Goal: Task Accomplishment & Management: Manage account settings

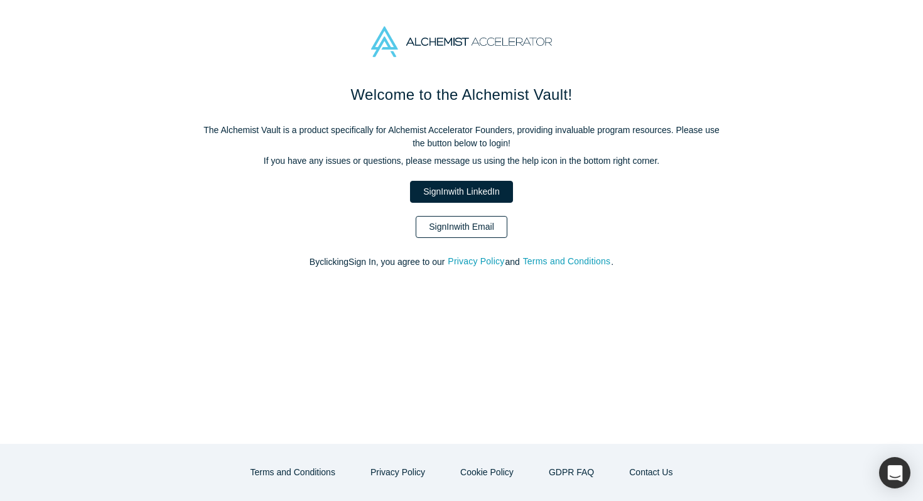
click at [459, 222] on link "Sign In with Email" at bounding box center [461, 227] width 92 height 22
click at [485, 226] on link "Sign In with Email" at bounding box center [461, 227] width 92 height 22
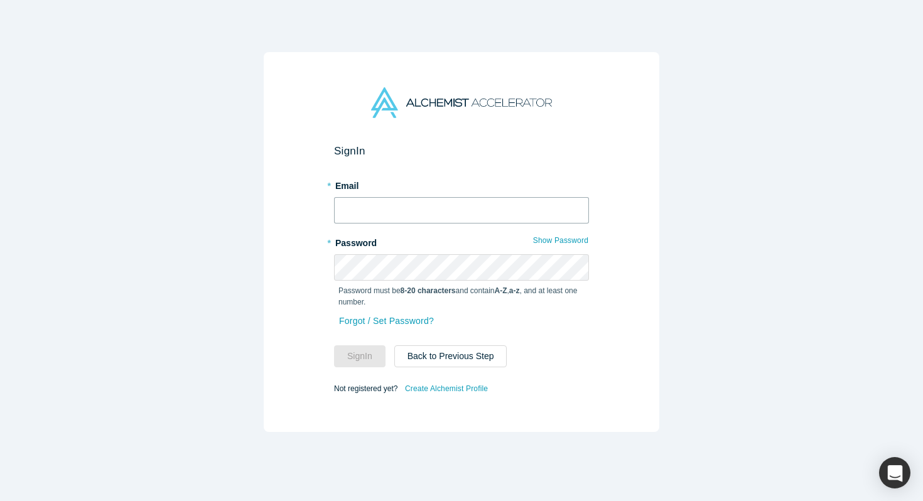
type input "ala@wisary.ai"
click at [461, 213] on input "ala@wisary.ai" at bounding box center [461, 210] width 255 height 26
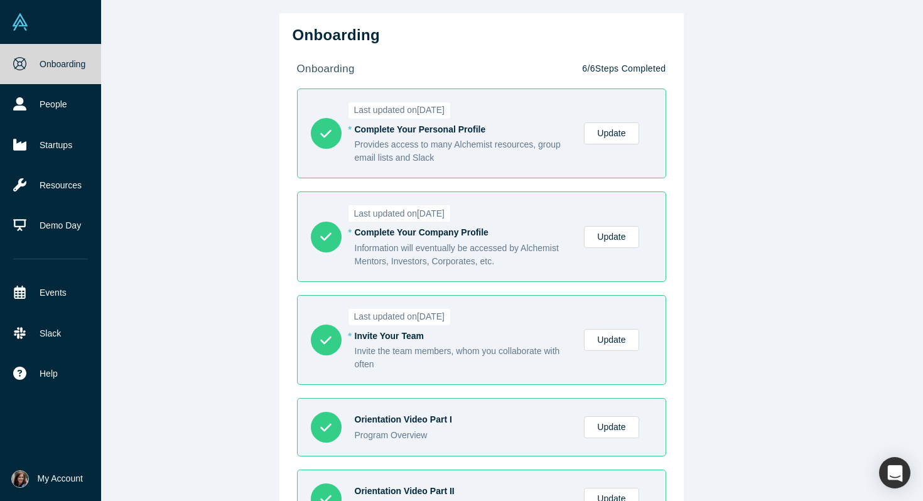
click at [45, 479] on span "My Account" at bounding box center [60, 478] width 45 height 13
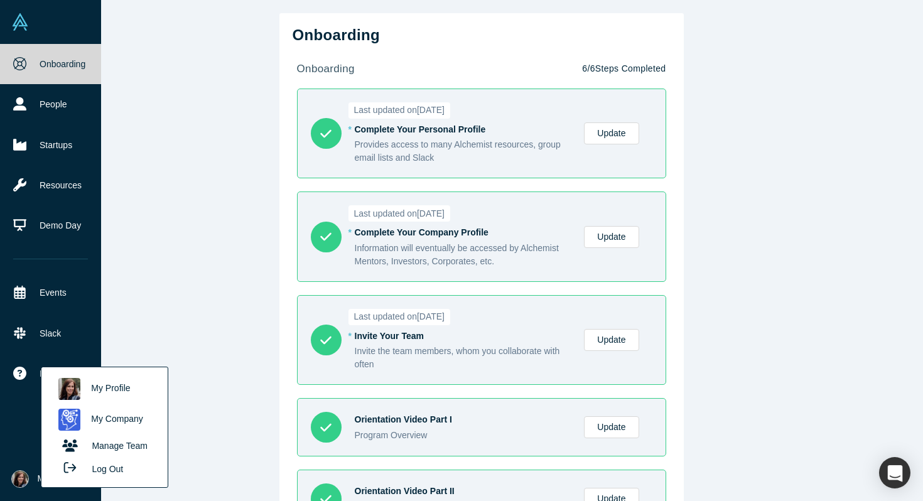
click at [117, 387] on link "My Profile" at bounding box center [104, 388] width 104 height 31
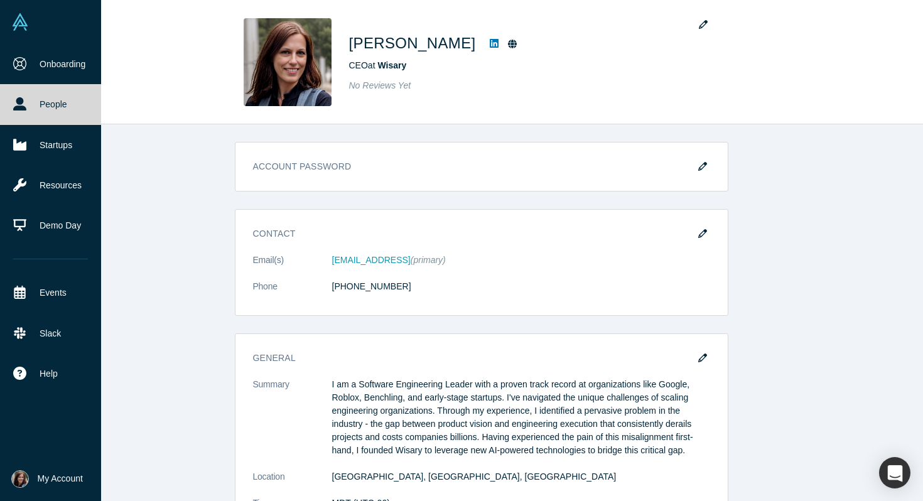
click at [22, 481] on img at bounding box center [20, 479] width 18 height 18
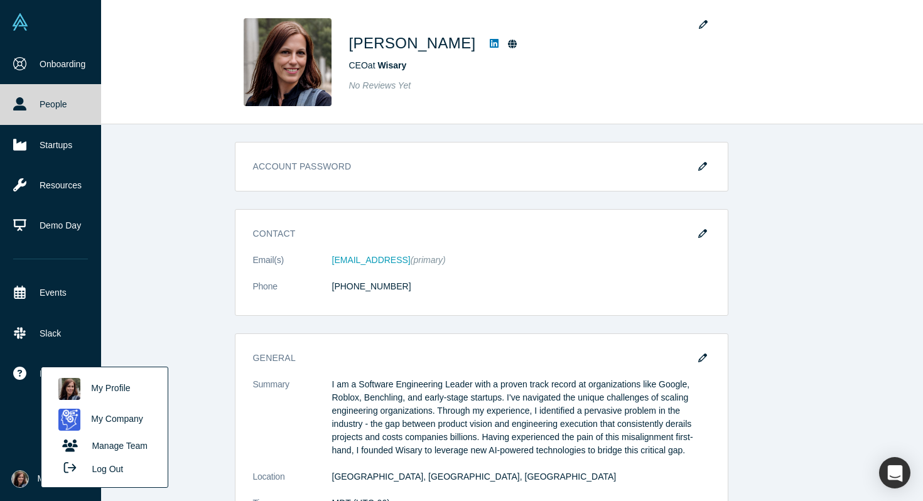
click at [95, 420] on link "My Company" at bounding box center [104, 419] width 104 height 31
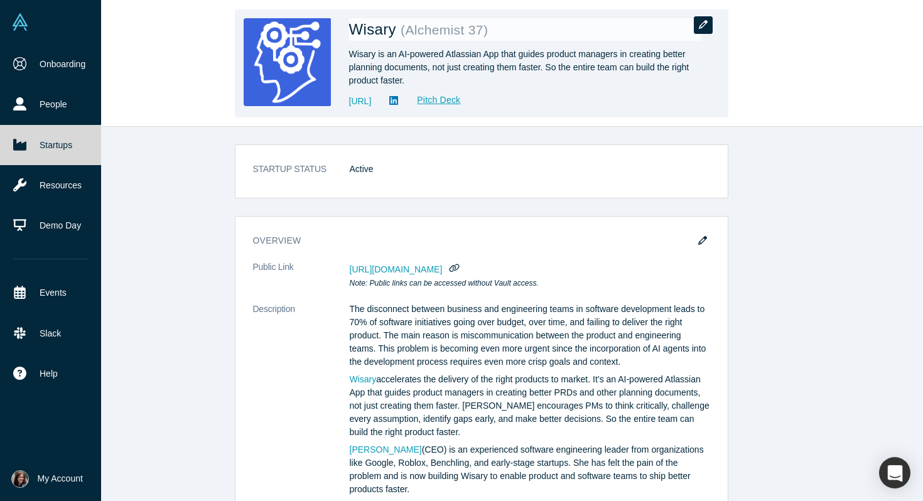
click at [702, 26] on icon "button" at bounding box center [703, 24] width 9 height 9
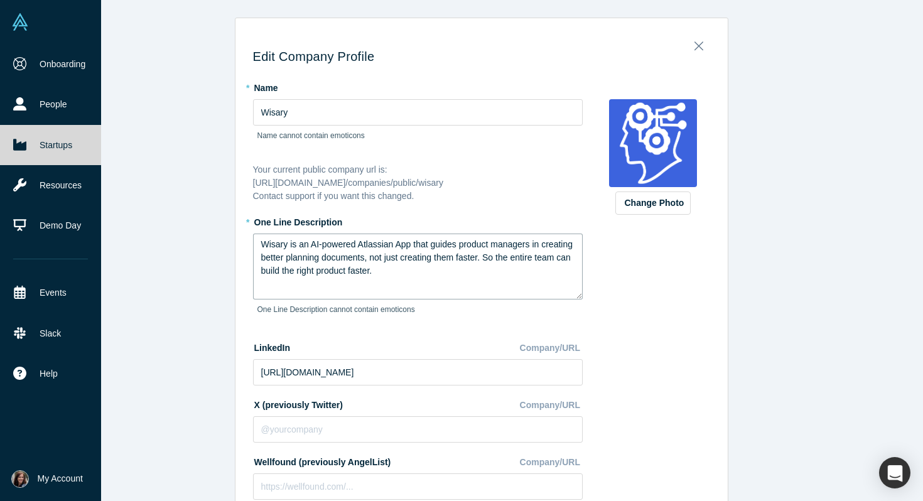
click at [401, 254] on textarea "Wisary is an AI-powered Atlassian App that guides product managers in creating …" at bounding box center [417, 266] width 329 height 66
paste textarea "helps product teams define what to build and align early, so AI and engineers b…"
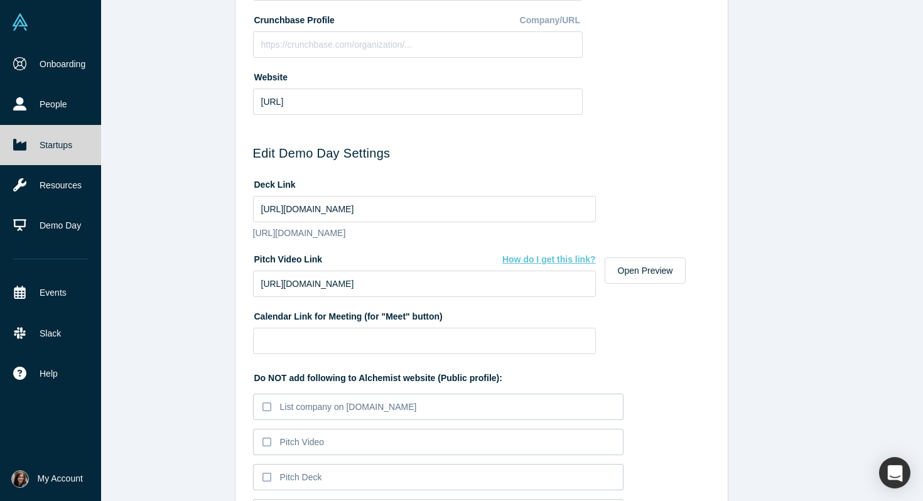
scroll to position [502, 0]
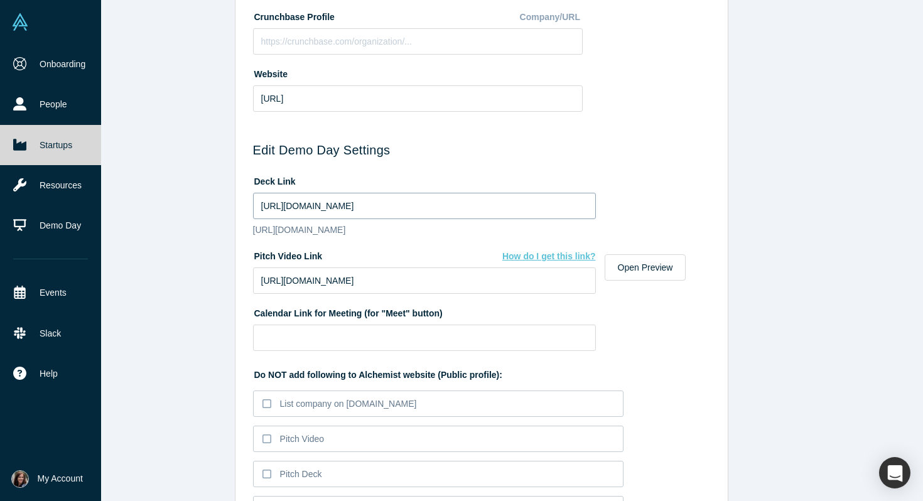
type textarea "Wisary helps product teams define what to build and align early, so AI and engi…"
click at [458, 205] on input "https://docs.google.com/presentation/d/10pPFfN48uahYImP9AhUKEzRT76Lf-3gJhBnPqsy…" at bounding box center [424, 206] width 343 height 26
click at [398, 294] on input "https://vimeo.com/1012463733/d500637947?share=copy" at bounding box center [424, 280] width 343 height 26
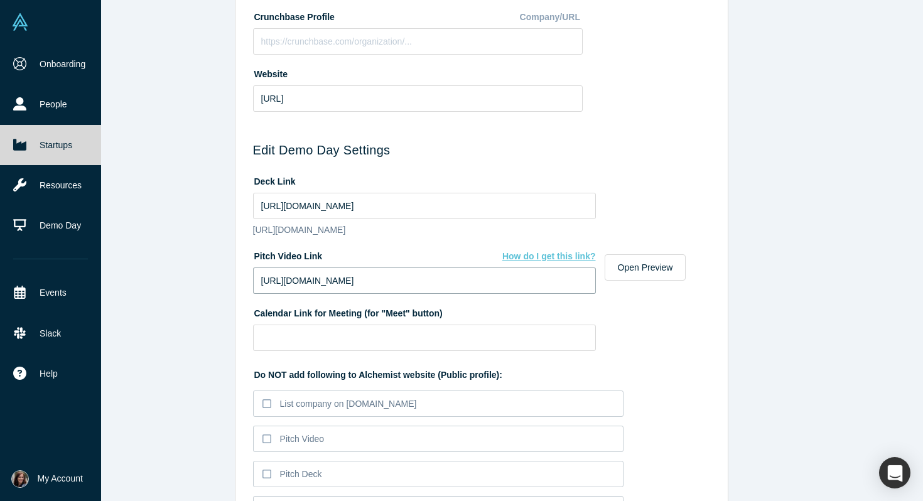
click at [398, 294] on input "https://vimeo.com/1012463733/d500637947?share=copy" at bounding box center [424, 280] width 343 height 26
click at [377, 345] on input at bounding box center [424, 337] width 343 height 26
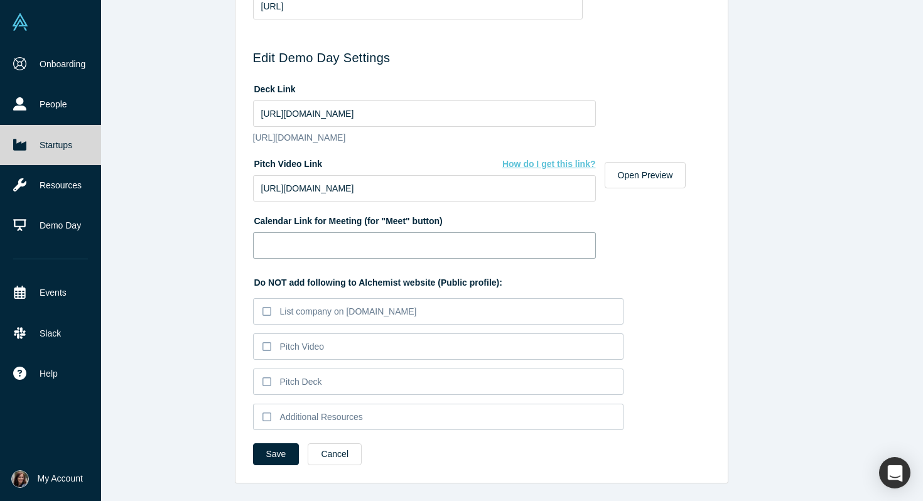
scroll to position [608, 0]
click at [268, 344] on icon at bounding box center [266, 346] width 9 height 10
click at [0, 0] on input "Pitch Video" at bounding box center [0, 0] width 0 height 0
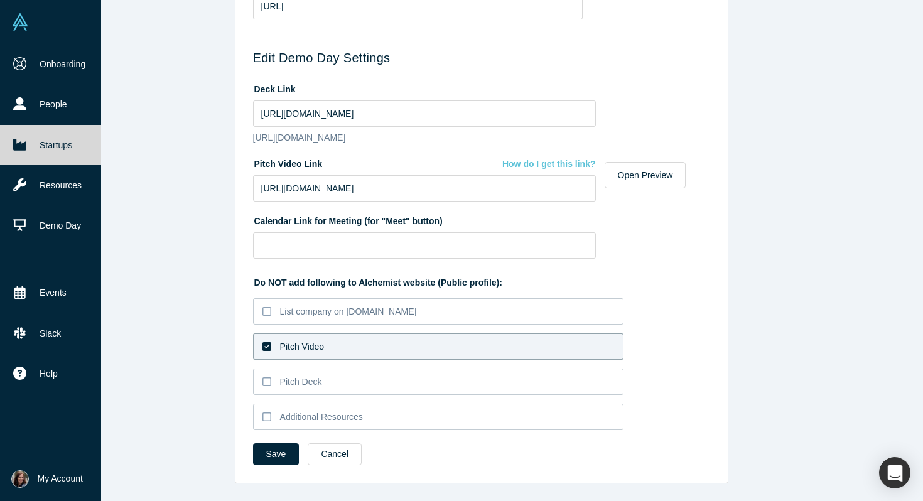
click at [265, 347] on icon at bounding box center [266, 346] width 9 height 10
click at [0, 0] on input "Pitch Video" at bounding box center [0, 0] width 0 height 0
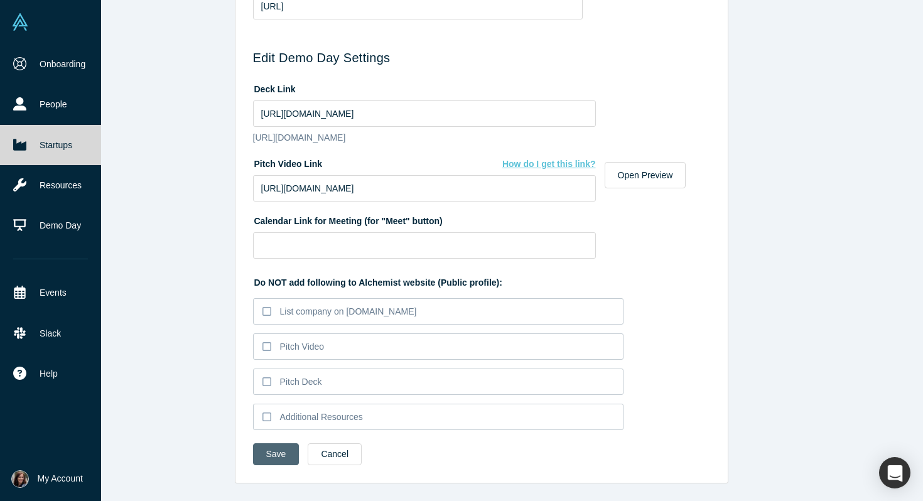
click at [276, 459] on button "Save" at bounding box center [276, 454] width 46 height 22
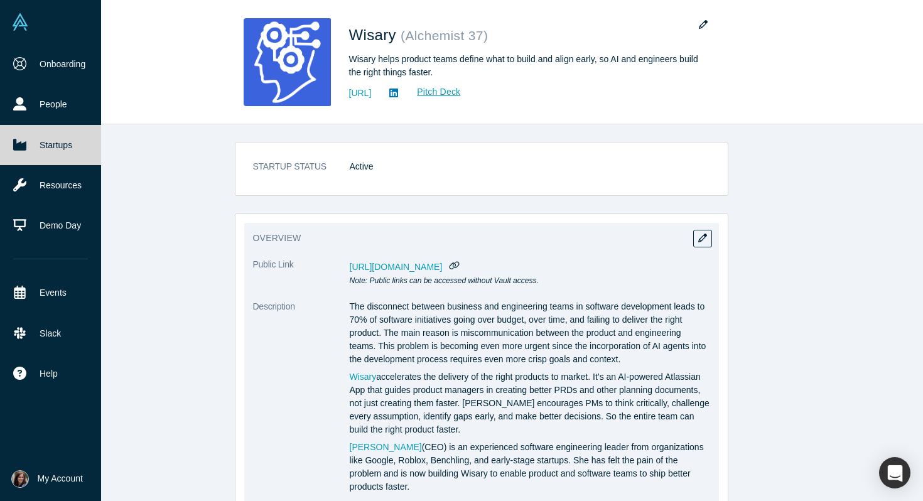
click at [442, 268] on span "https://vault.alchemistaccelerator.com/companies/public/wisary" at bounding box center [396, 267] width 93 height 10
click at [460, 264] on icon "button" at bounding box center [454, 264] width 12 height 9
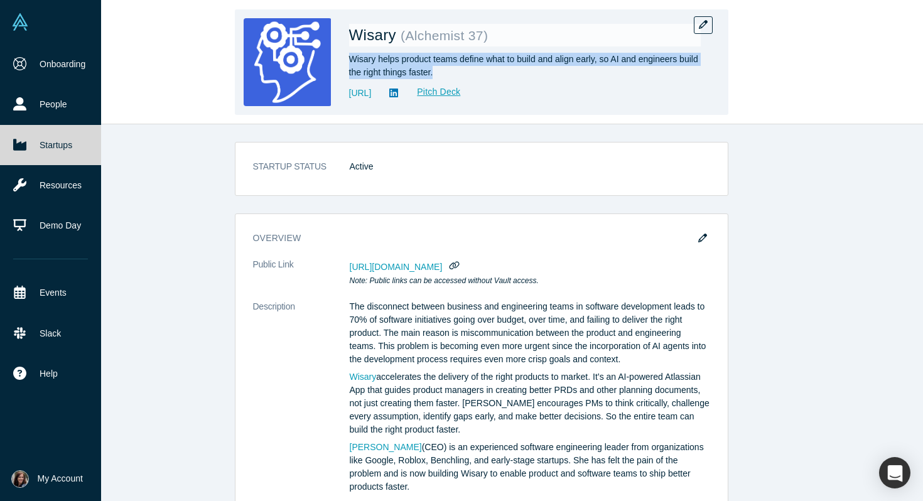
drag, startPoint x: 468, startPoint y: 72, endPoint x: 348, endPoint y: 56, distance: 121.5
click at [348, 56] on div "Wisary ( Alchemist 37 ) Wisary helps product teams define what to build and ali…" at bounding box center [481, 61] width 493 height 105
copy div "Wisary helps product teams define what to build and align early, so AI and engi…"
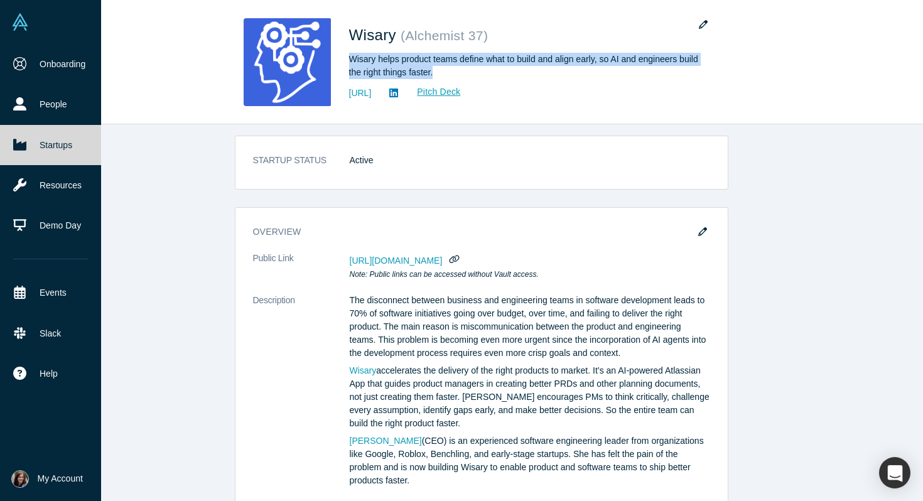
scroll to position [0, 0]
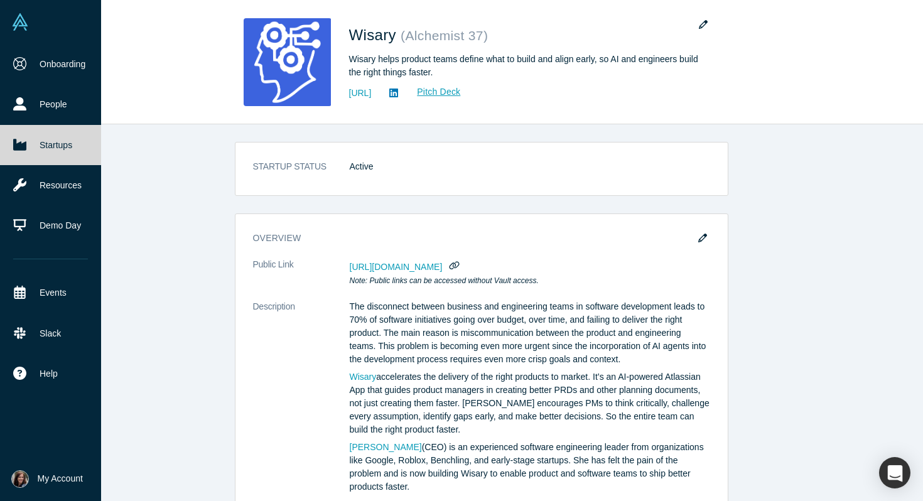
click at [166, 276] on div "STARTUP STATUS Active overview Public Link https://vault.alchemistaccelerator.c…" at bounding box center [481, 312] width 883 height 377
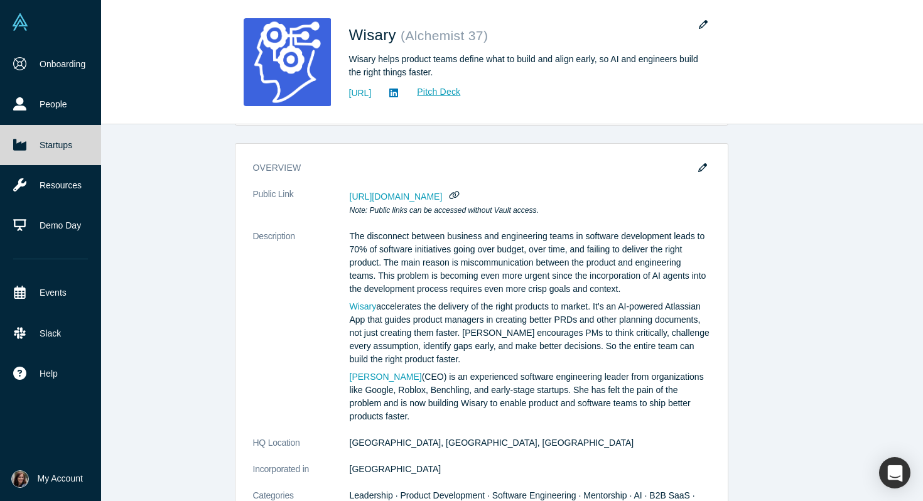
scroll to position [71, 0]
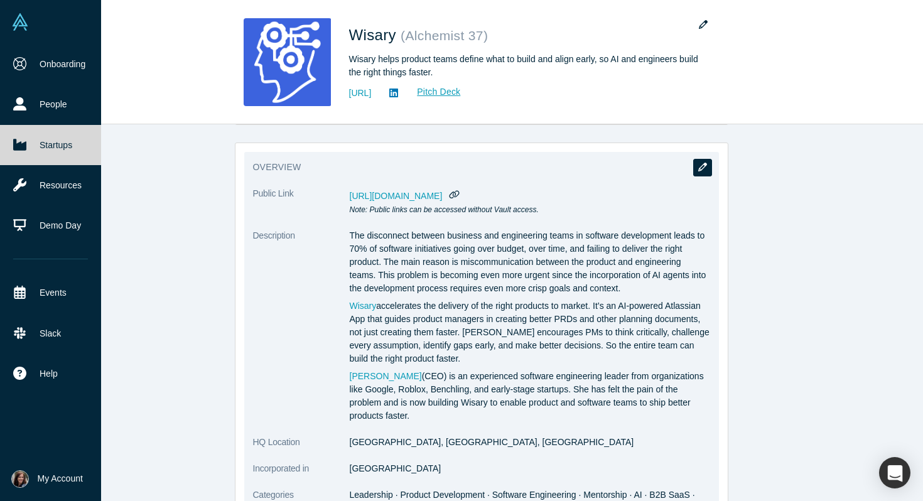
click at [702, 161] on button "button" at bounding box center [702, 168] width 19 height 18
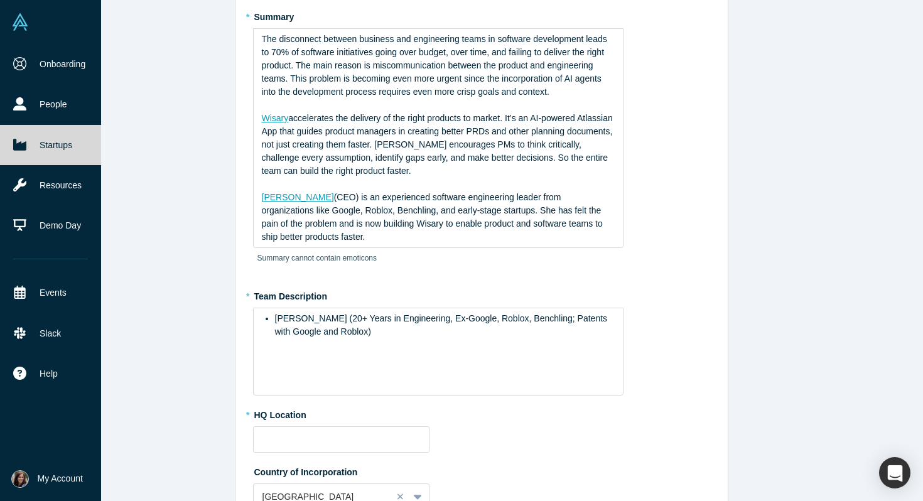
scroll to position [0, 0]
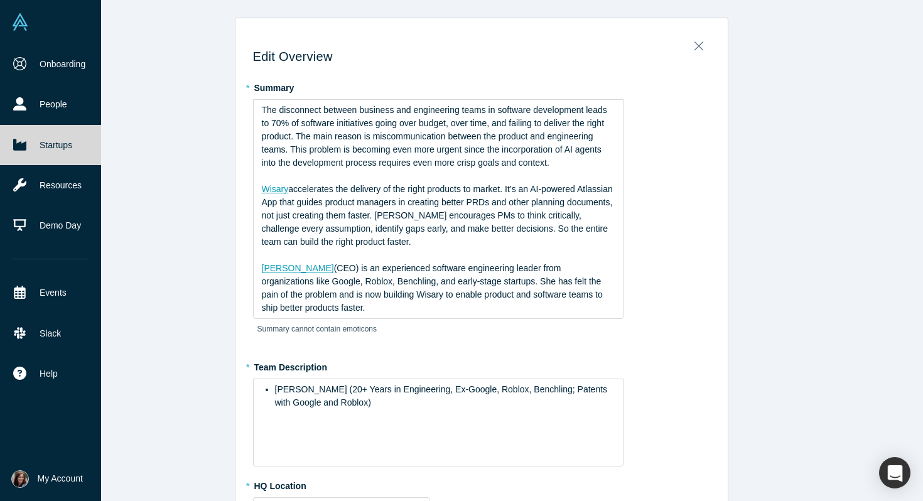
type input "[GEOGRAPHIC_DATA], [GEOGRAPHIC_DATA], [GEOGRAPHIC_DATA]"
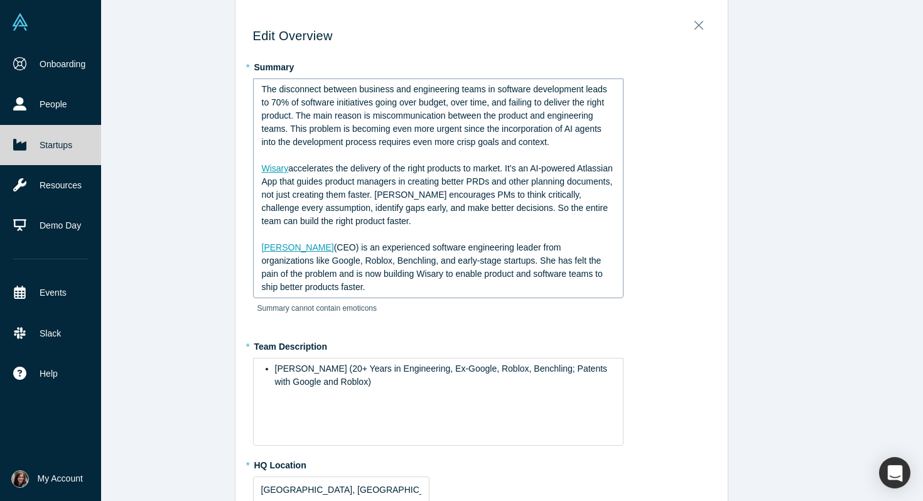
scroll to position [21, 0]
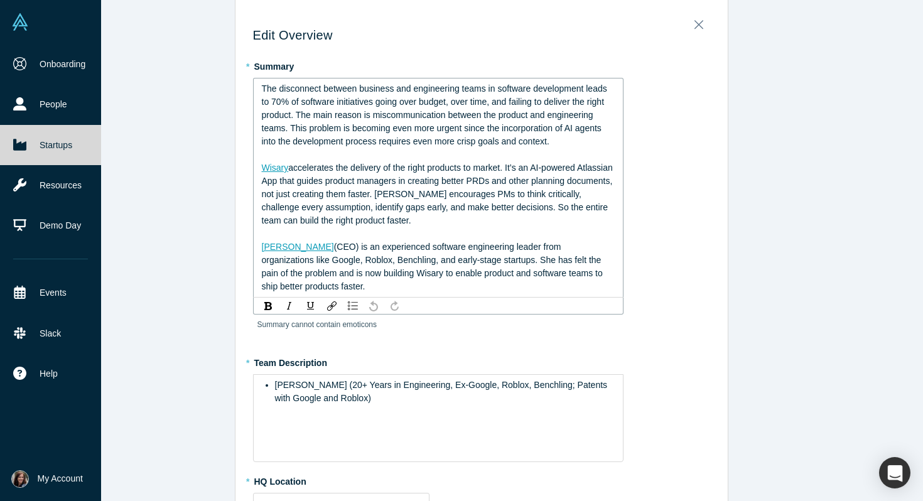
click at [481, 222] on div "Wisary accelerates the delivery of the right products to market. It’s an AI-pow…" at bounding box center [438, 194] width 353 height 66
click at [282, 165] on span "Wisary" at bounding box center [275, 168] width 27 height 10
click at [274, 98] on span "The disconnect between business and engineering teams in software development l…" at bounding box center [436, 114] width 348 height 63
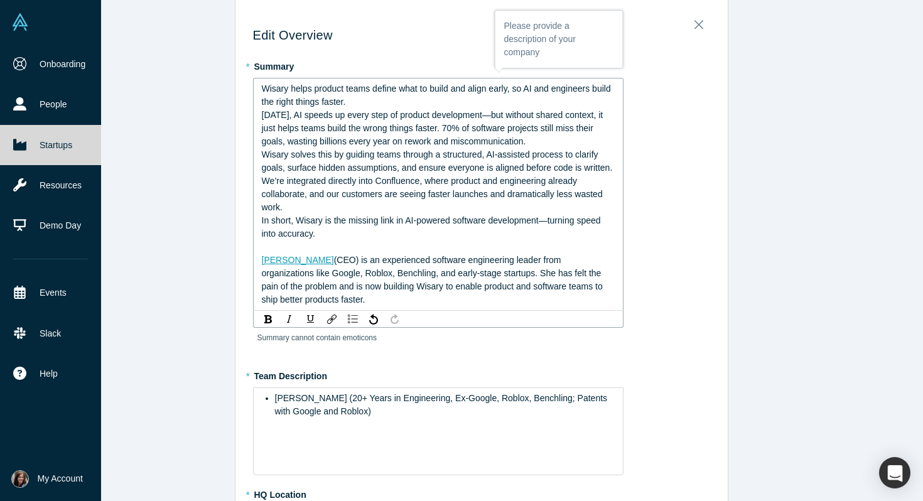
click at [359, 104] on div "Wisary helps product teams define what to build and align early, so AI and engi…" at bounding box center [438, 95] width 353 height 26
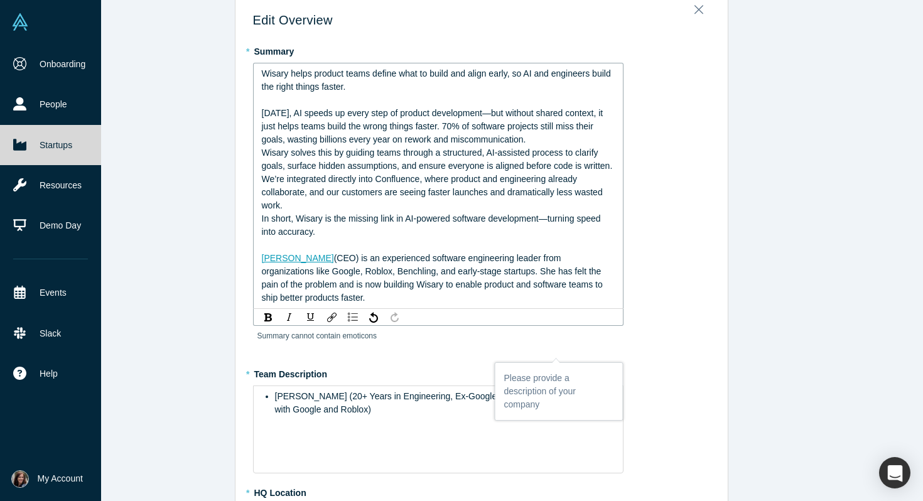
scroll to position [38, 0]
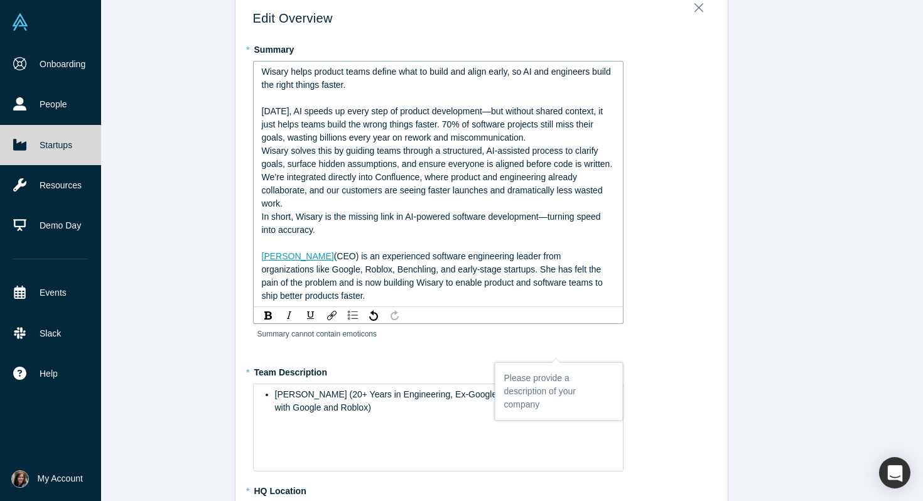
click at [491, 115] on span "Today, AI speeds up every step of product development—but without shared contex…" at bounding box center [434, 124] width 344 height 36
click at [564, 141] on div "Today, AI speeds up every step of product development. But without shared conte…" at bounding box center [438, 125] width 353 height 40
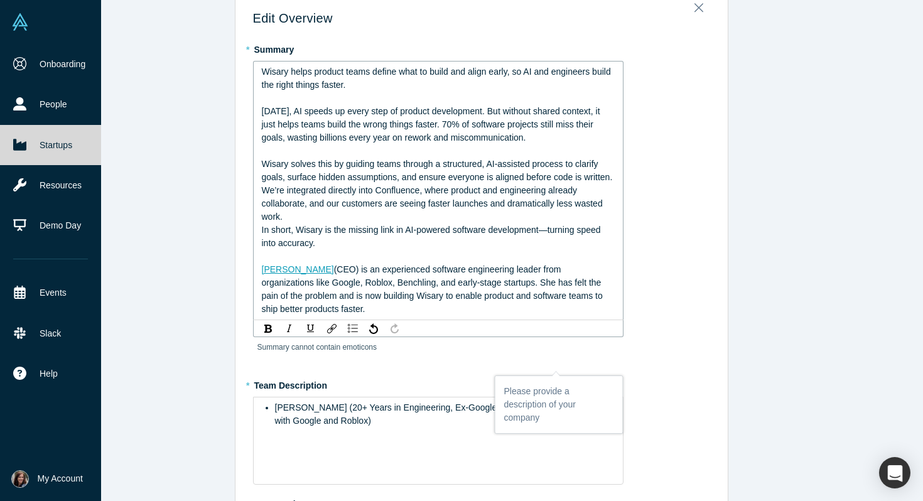
click at [270, 159] on span "Wisary solves this by guiding teams through a structured, AI-assisted process t…" at bounding box center [437, 170] width 351 height 23
click at [327, 330] on img "rdw-link-control" at bounding box center [331, 328] width 9 height 9
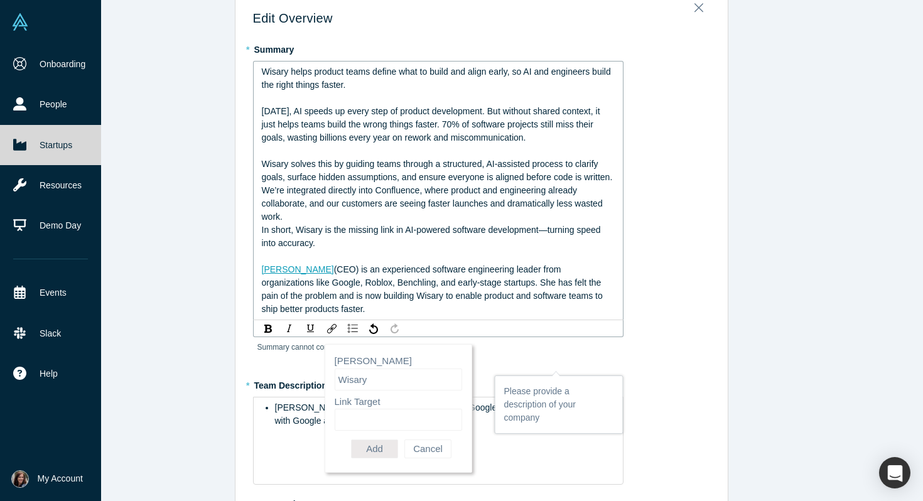
click at [353, 415] on input "Link Target" at bounding box center [398, 420] width 127 height 22
paste input "[URL]"
type input "[URL]"
click at [385, 445] on button "Add" at bounding box center [374, 448] width 47 height 19
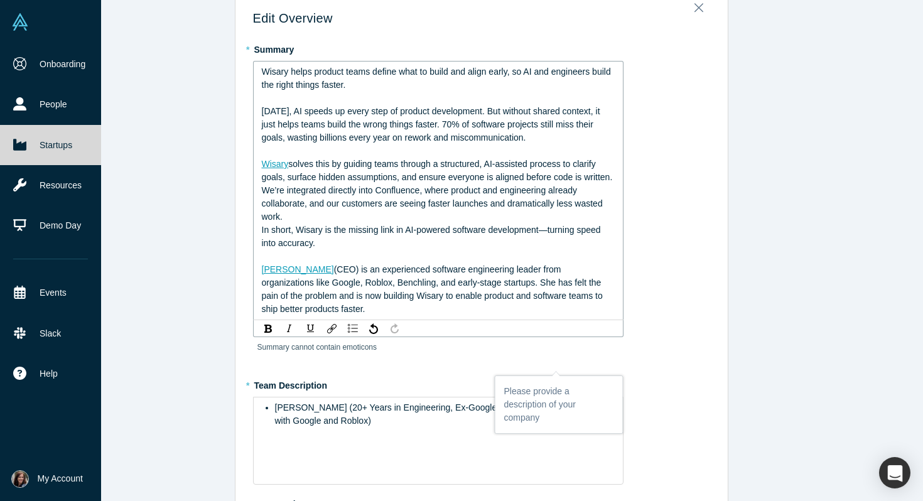
click at [383, 166] on span "solves this by guiding teams through a structured, AI-assisted process to clari…" at bounding box center [437, 170] width 351 height 23
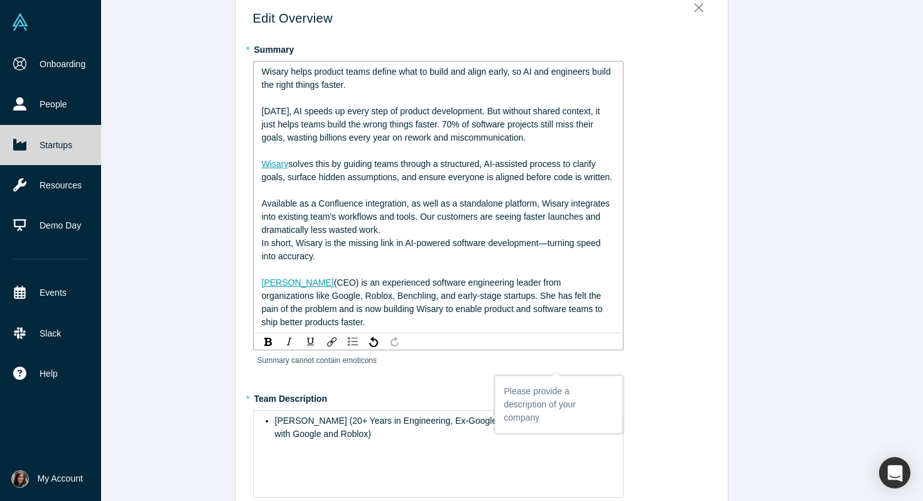
click at [384, 202] on span "Available as a Confluence integration, as well as a standalone platform, Wisary…" at bounding box center [437, 216] width 351 height 36
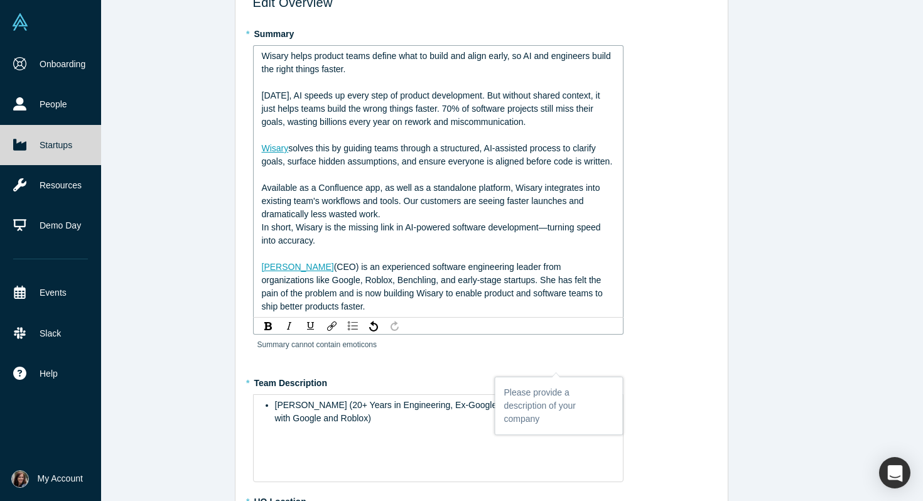
scroll to position [57, 0]
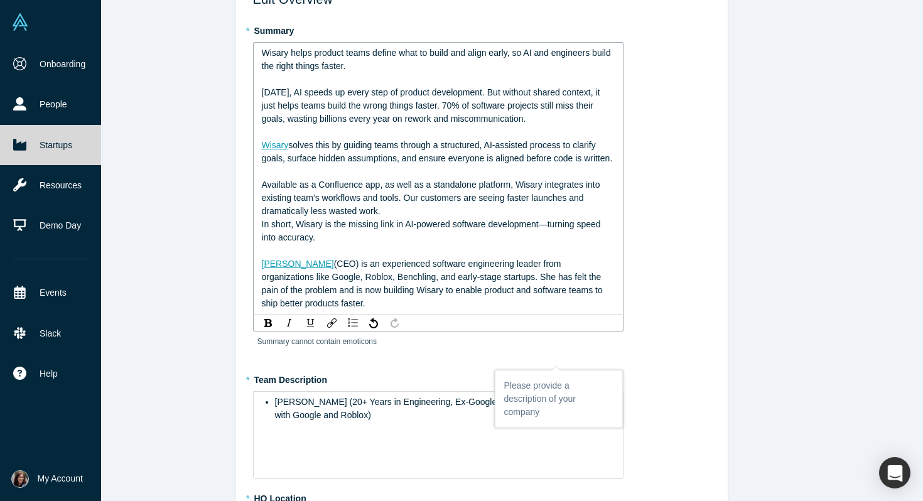
click at [457, 216] on div "Available as a Confluence app, as well as a standalone platform, Wisary integra…" at bounding box center [438, 198] width 353 height 40
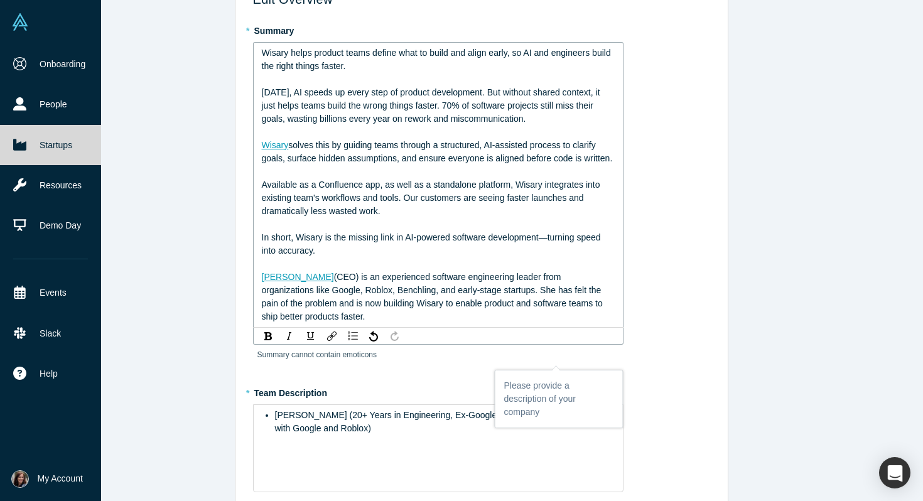
click at [394, 198] on span "Available as a Confluence app, as well as a standalone platform, Wisary integra…" at bounding box center [432, 197] width 341 height 36
click at [513, 206] on div "Available as a Confluence app, as well as a standalone platform, Wisary integra…" at bounding box center [438, 198] width 353 height 40
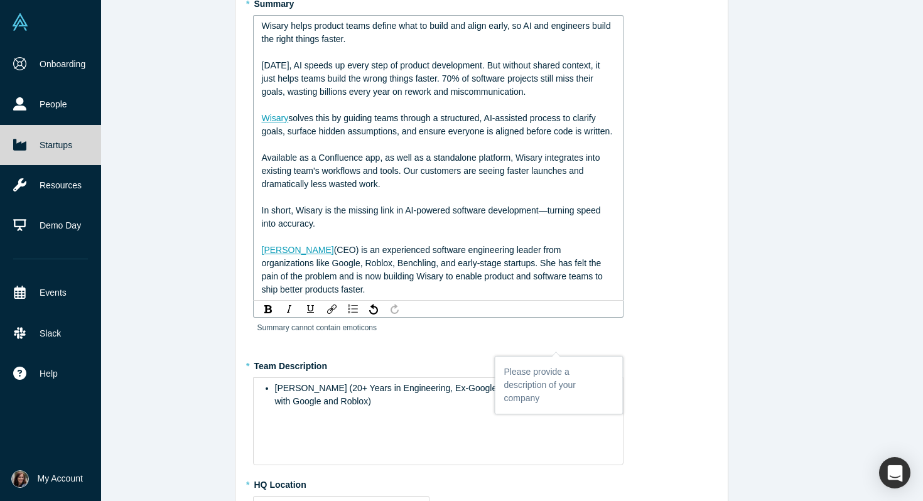
click at [547, 211] on span "In short, Wisary is the missing link in AI-powered software development—turning…" at bounding box center [432, 216] width 341 height 23
click at [584, 212] on span "In short, Wisary is the missing link in AI-powered software development. Turnin…" at bounding box center [432, 216] width 340 height 23
click at [296, 223] on span "In short, Wisary is the missing link in AI-powered software development. Turnin…" at bounding box center [437, 216] width 351 height 23
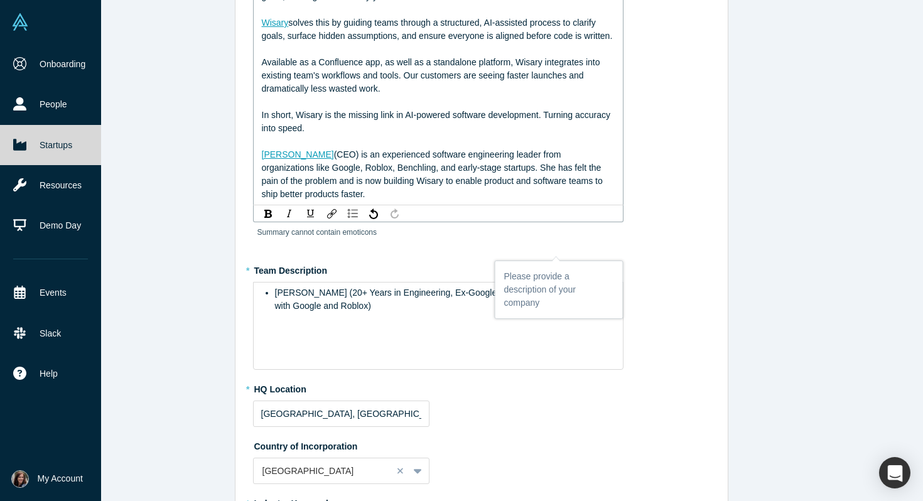
scroll to position [180, 0]
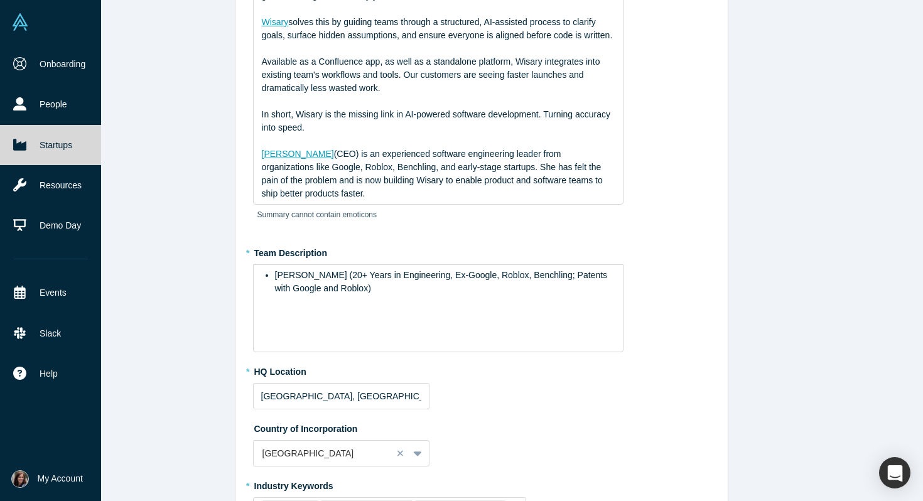
click at [453, 242] on fieldset "* Summary Wisary helps product teams define what to build and align early, so A…" at bounding box center [481, 347] width 457 height 901
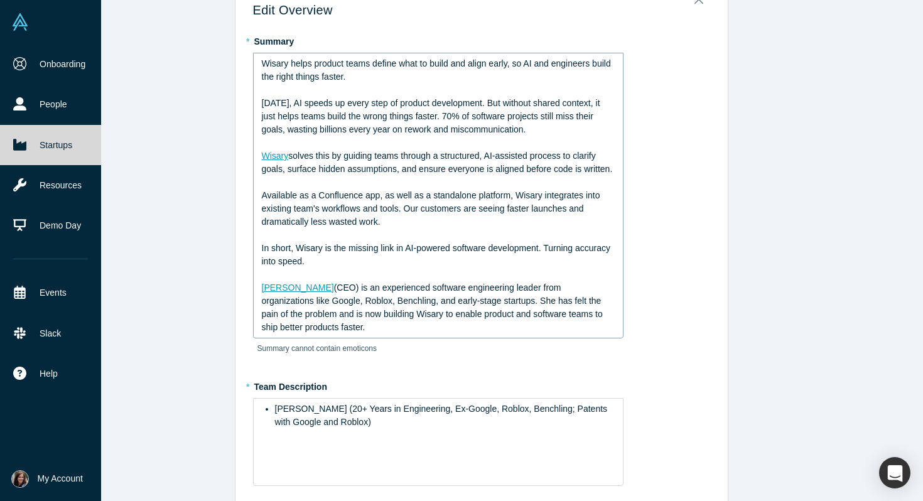
scroll to position [48, 0]
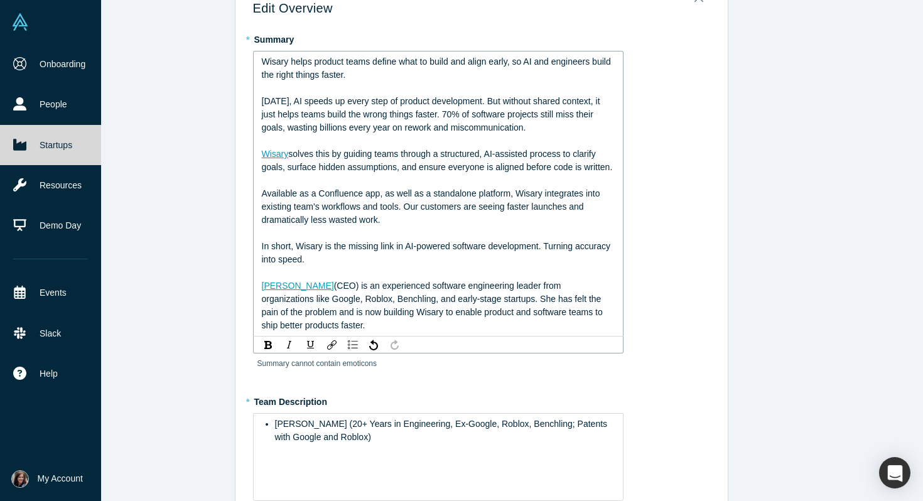
click at [443, 217] on div "Available as a Confluence app, as well as a standalone platform, Wisary integra…" at bounding box center [438, 207] width 353 height 40
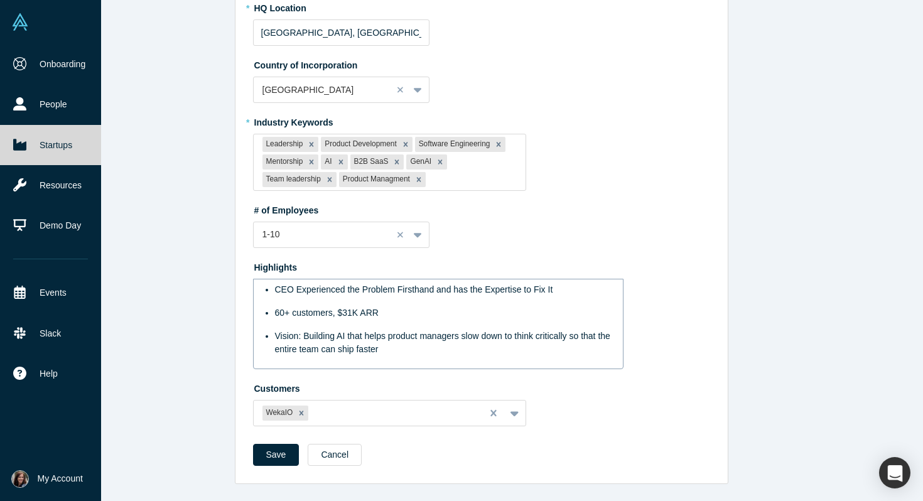
scroll to position [544, 0]
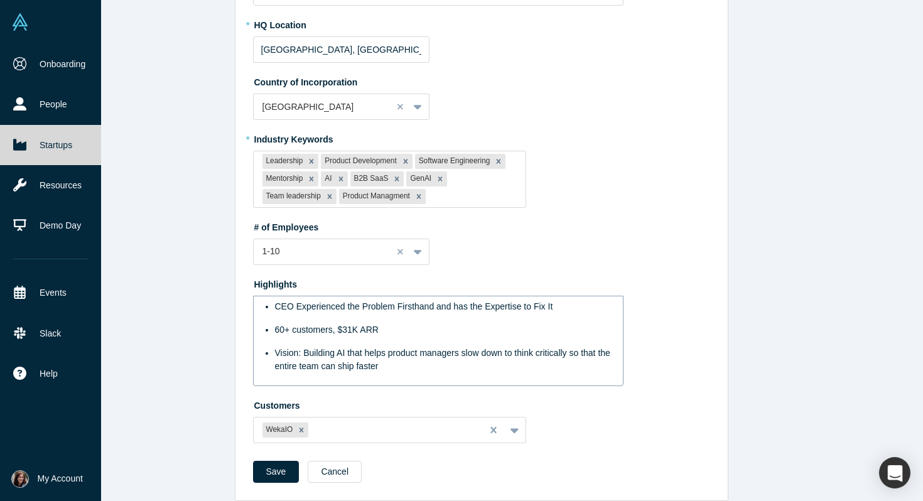
click at [281, 324] on span "60+ customers, $31K ARR" at bounding box center [327, 329] width 104 height 10
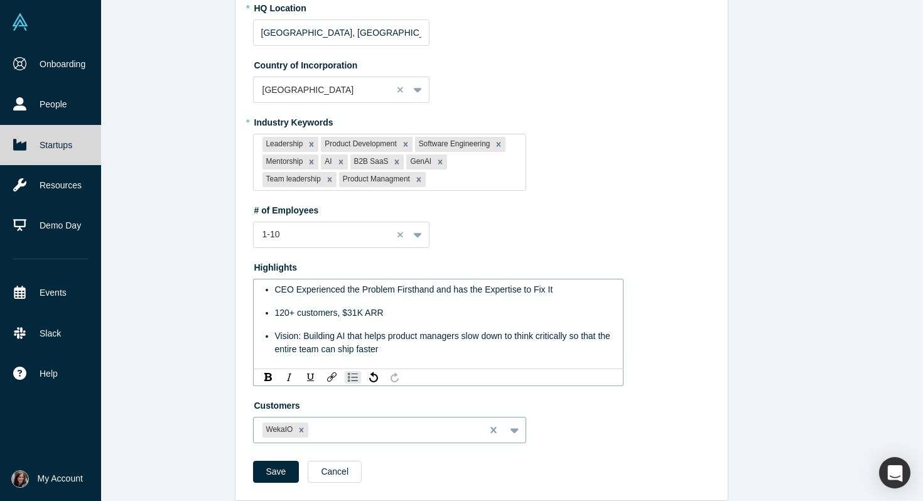
click at [382, 427] on div "WekaIO" at bounding box center [390, 430] width 274 height 26
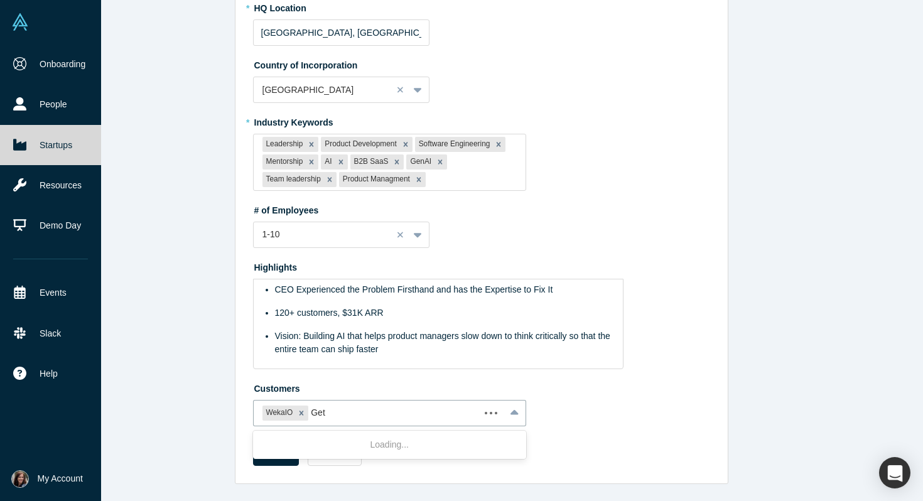
type input "Gett"
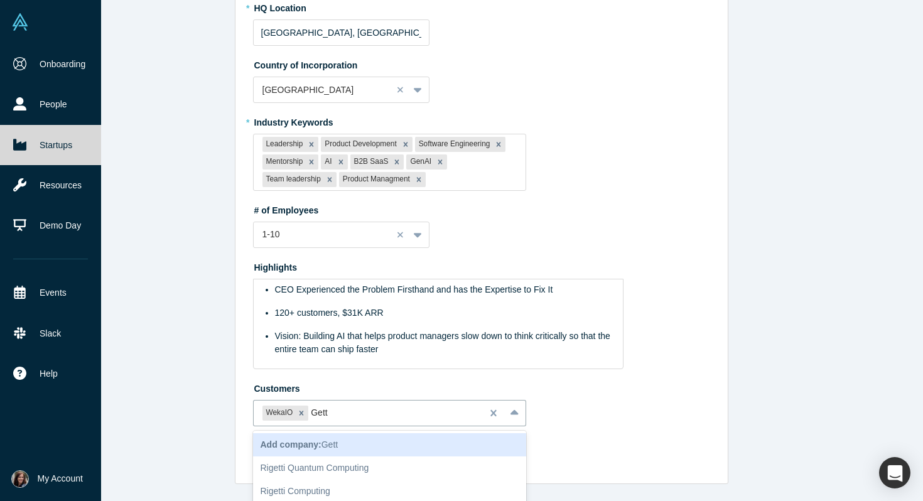
scroll to position [617, 0]
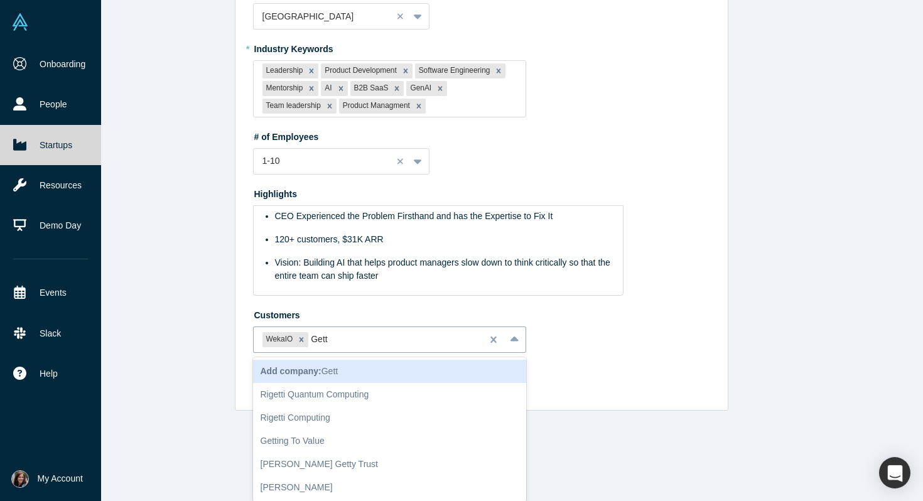
click at [364, 367] on div "Add company: Gett" at bounding box center [390, 371] width 274 height 23
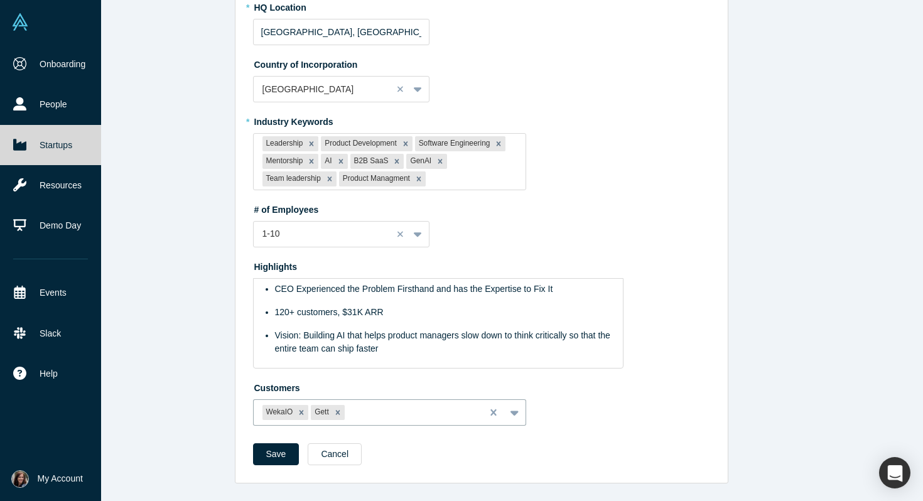
scroll to position [544, 0]
type input "Pairin"
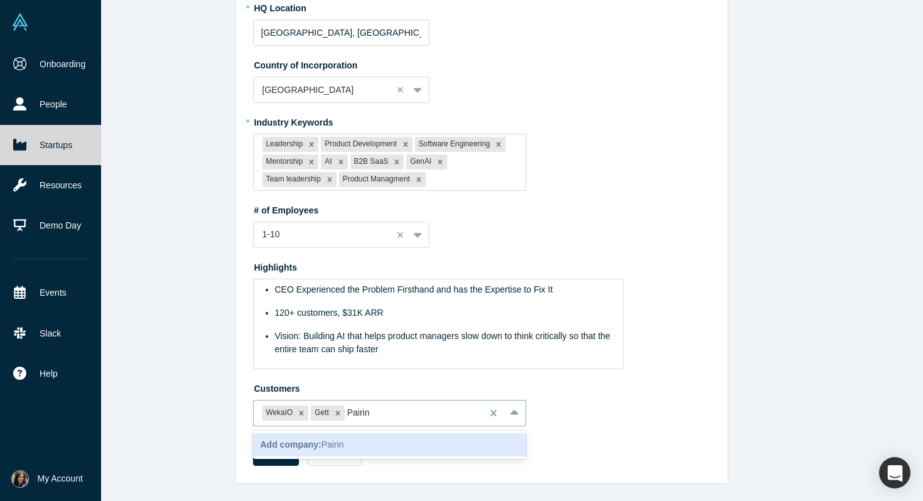
click at [398, 436] on div "Add company: Pairin" at bounding box center [390, 444] width 274 height 23
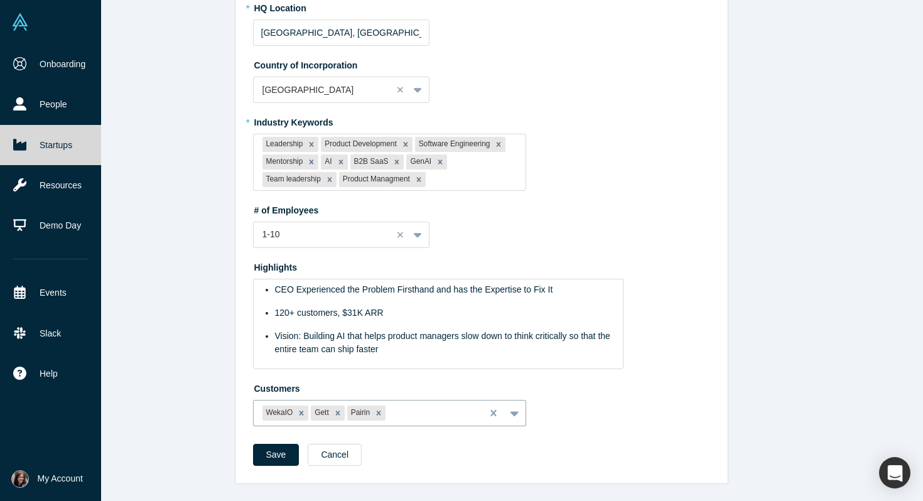
paste input "Sage"
type input "Sage"
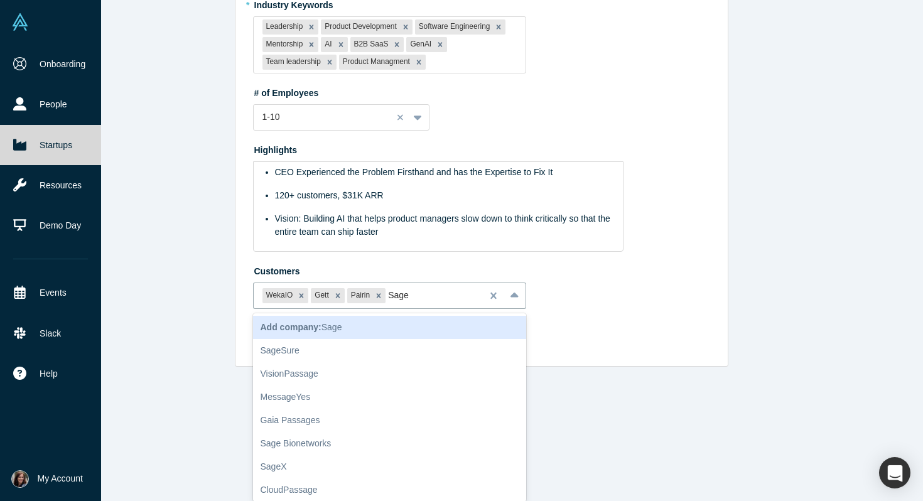
click at [347, 329] on div "Add company: Sage" at bounding box center [390, 327] width 274 height 23
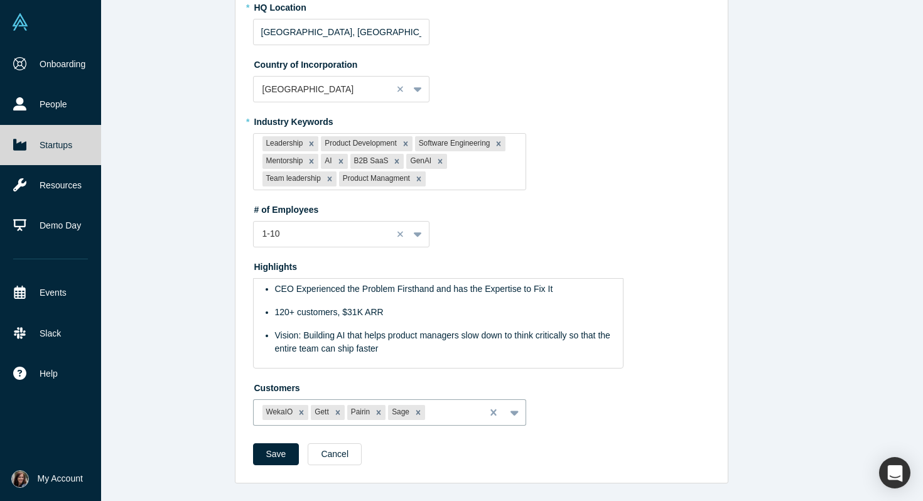
scroll to position [544, 0]
click at [171, 386] on div "Edit Overview * Summary Wisary helps product teams define what to build and ali…" at bounding box center [481, 250] width 883 height 501
click at [272, 461] on button "Save" at bounding box center [276, 455] width 46 height 22
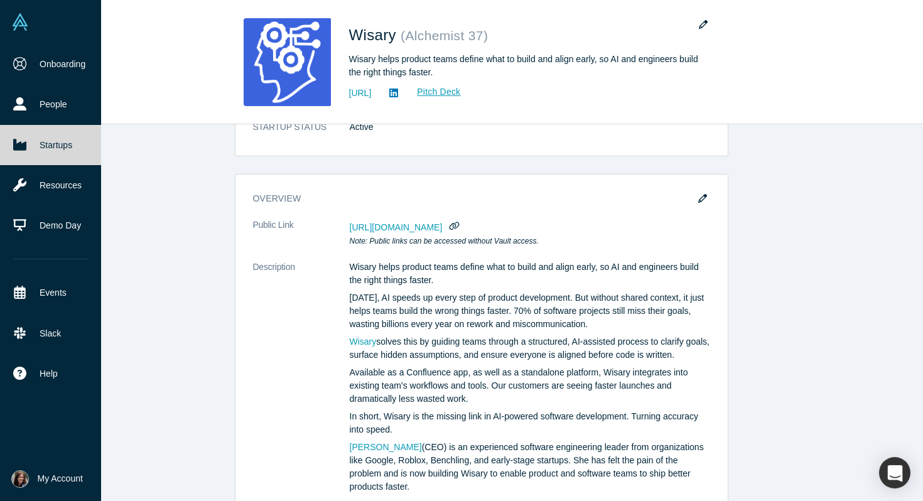
scroll to position [0, 0]
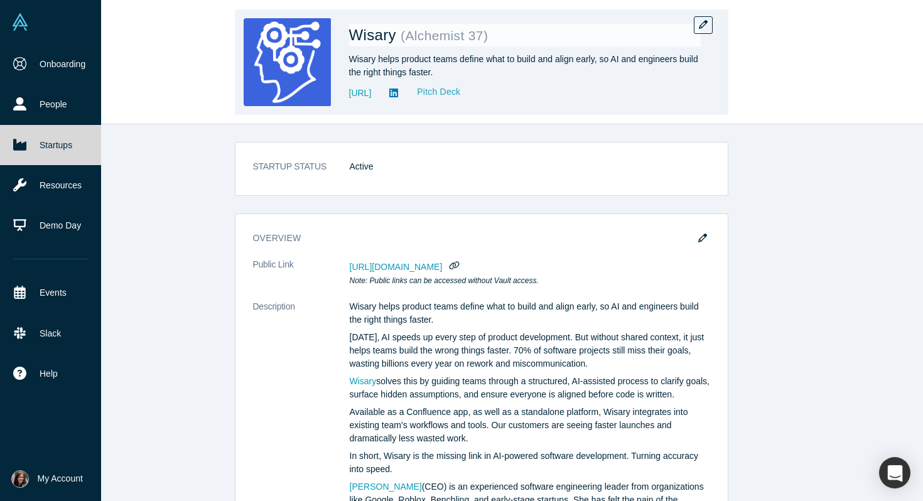
click at [461, 89] on link "Pitch Deck" at bounding box center [432, 92] width 58 height 14
